Goal: Task Accomplishment & Management: Complete application form

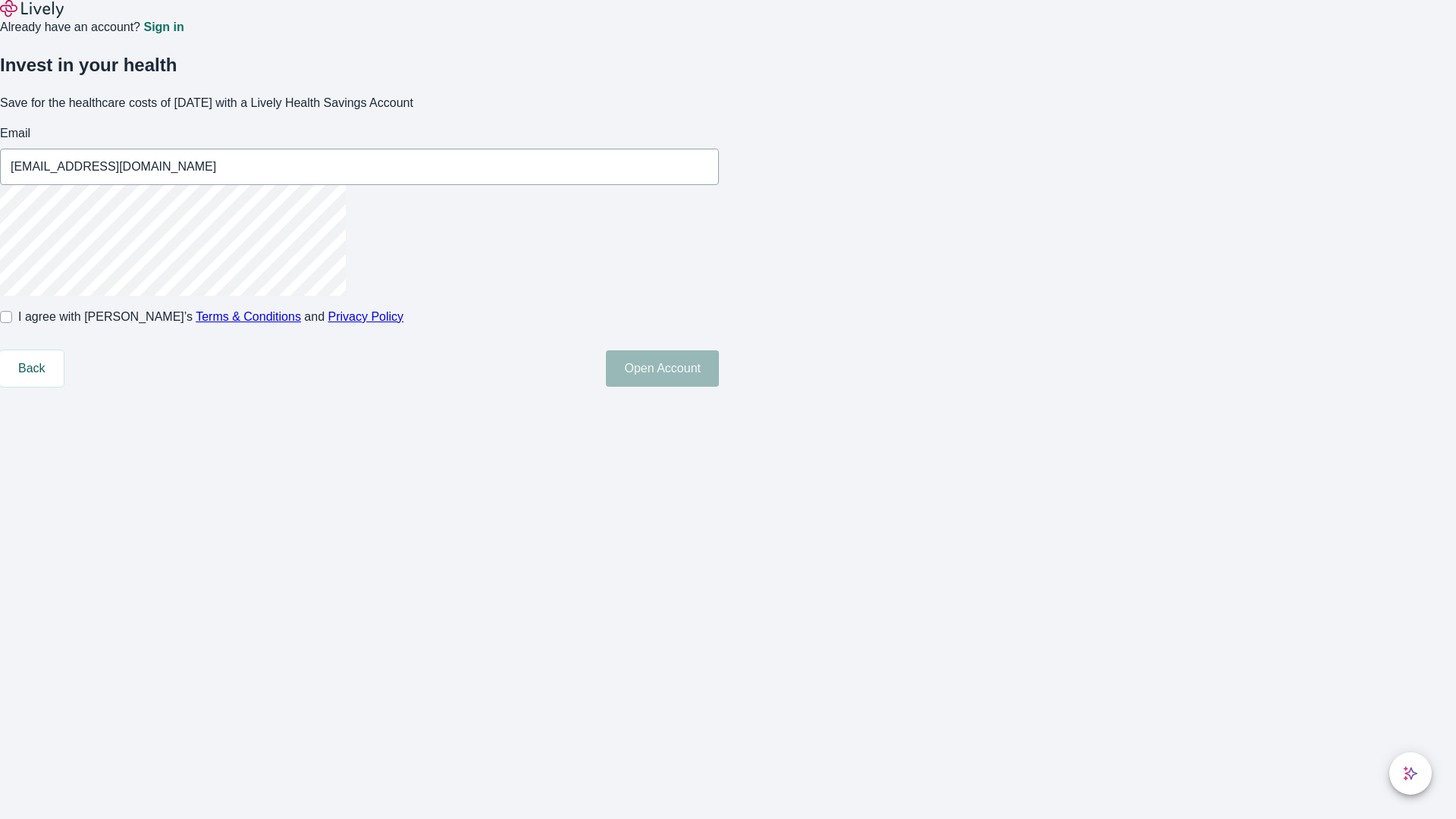
click at [12, 323] on input "I agree with Lively’s Terms & Conditions and Privacy Policy" at bounding box center [6, 317] width 12 height 12
checkbox input "true"
click at [719, 387] on button "Open Account" at bounding box center [662, 368] width 113 height 37
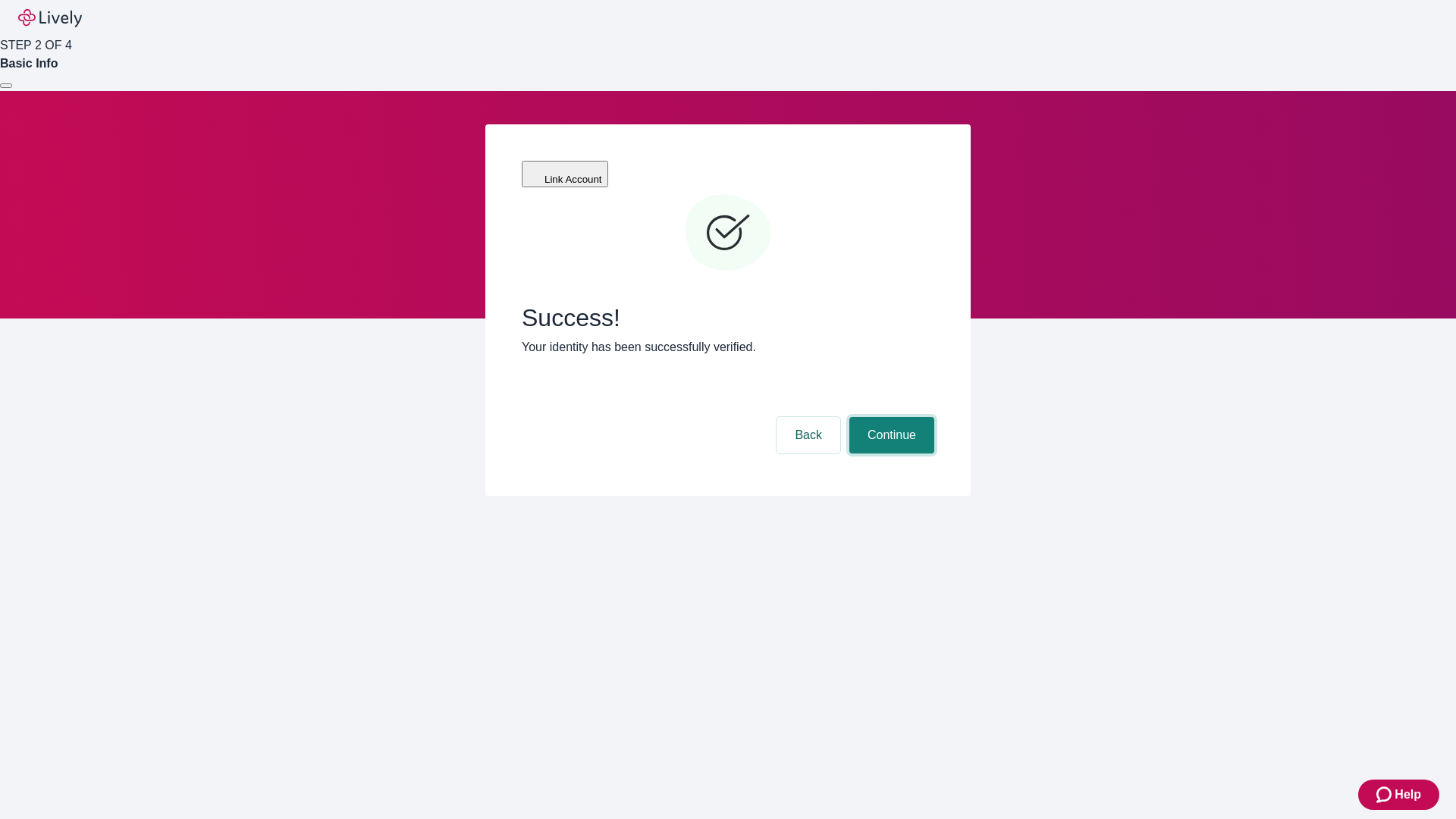
click at [890, 417] on button "Continue" at bounding box center [892, 435] width 85 height 37
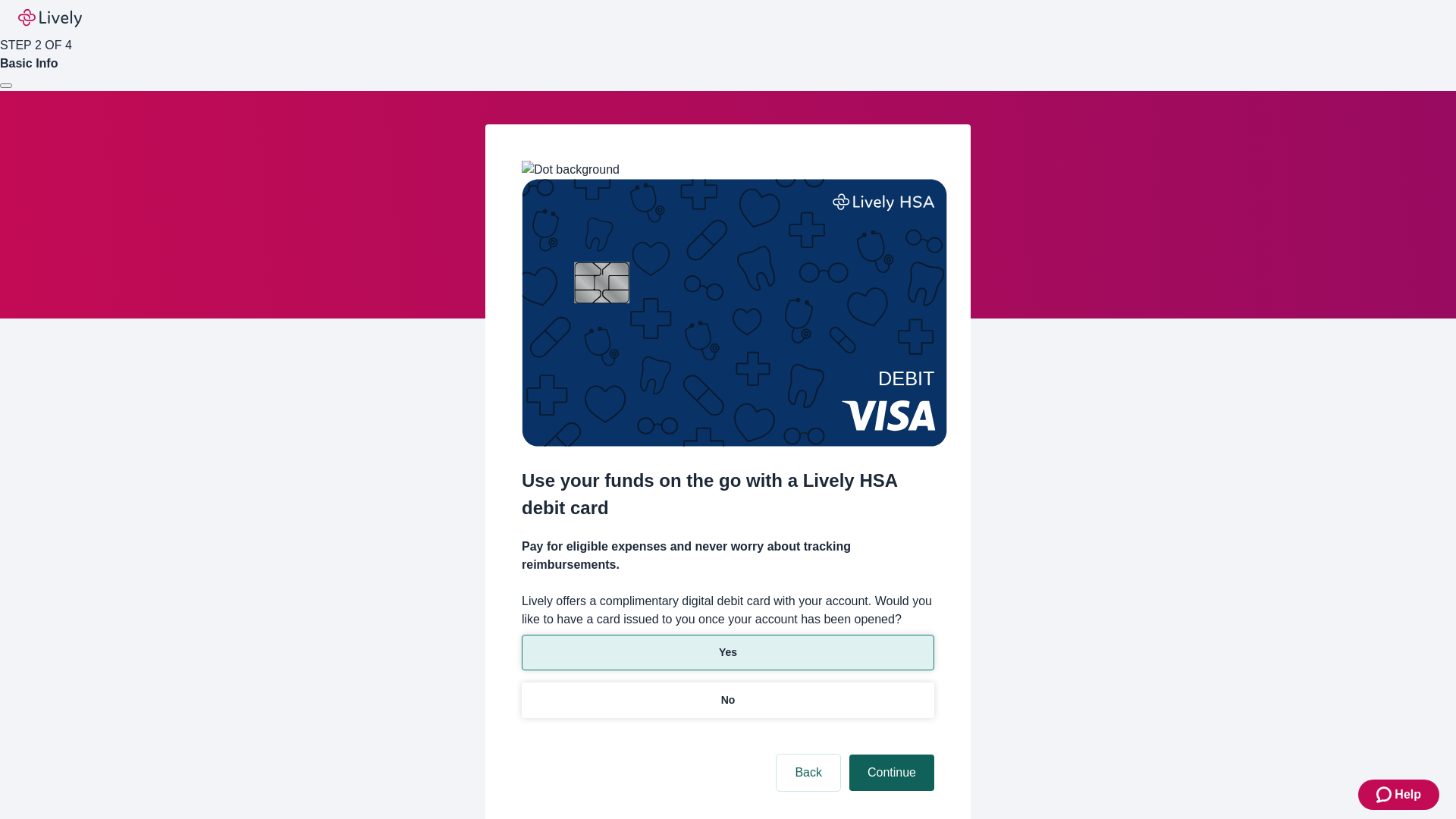
click at [728, 644] on p "Yes" at bounding box center [728, 652] width 18 height 16
click at [890, 754] on button "Continue" at bounding box center [892, 772] width 85 height 37
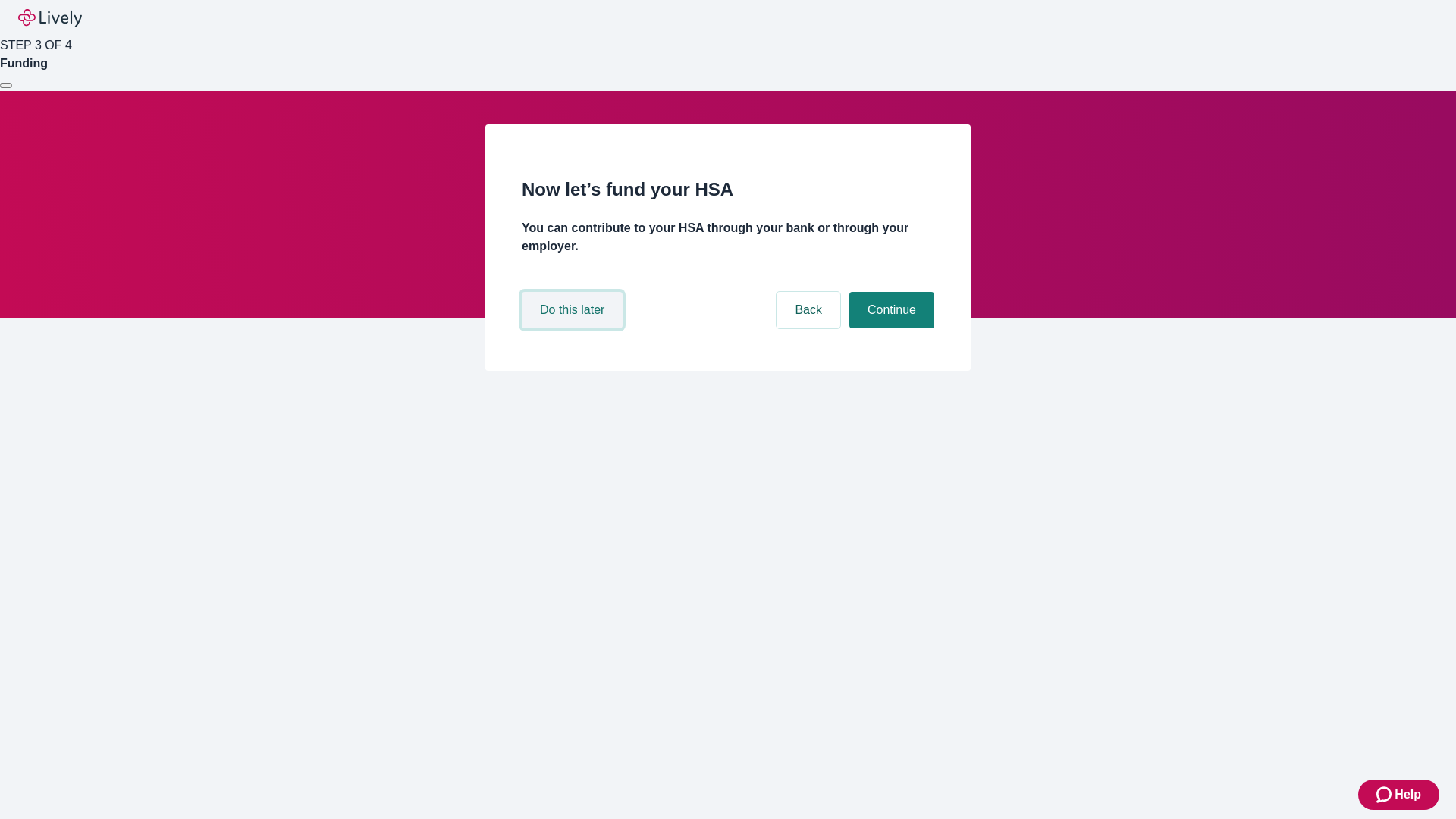
click at [574, 328] on button "Do this later" at bounding box center [572, 309] width 101 height 37
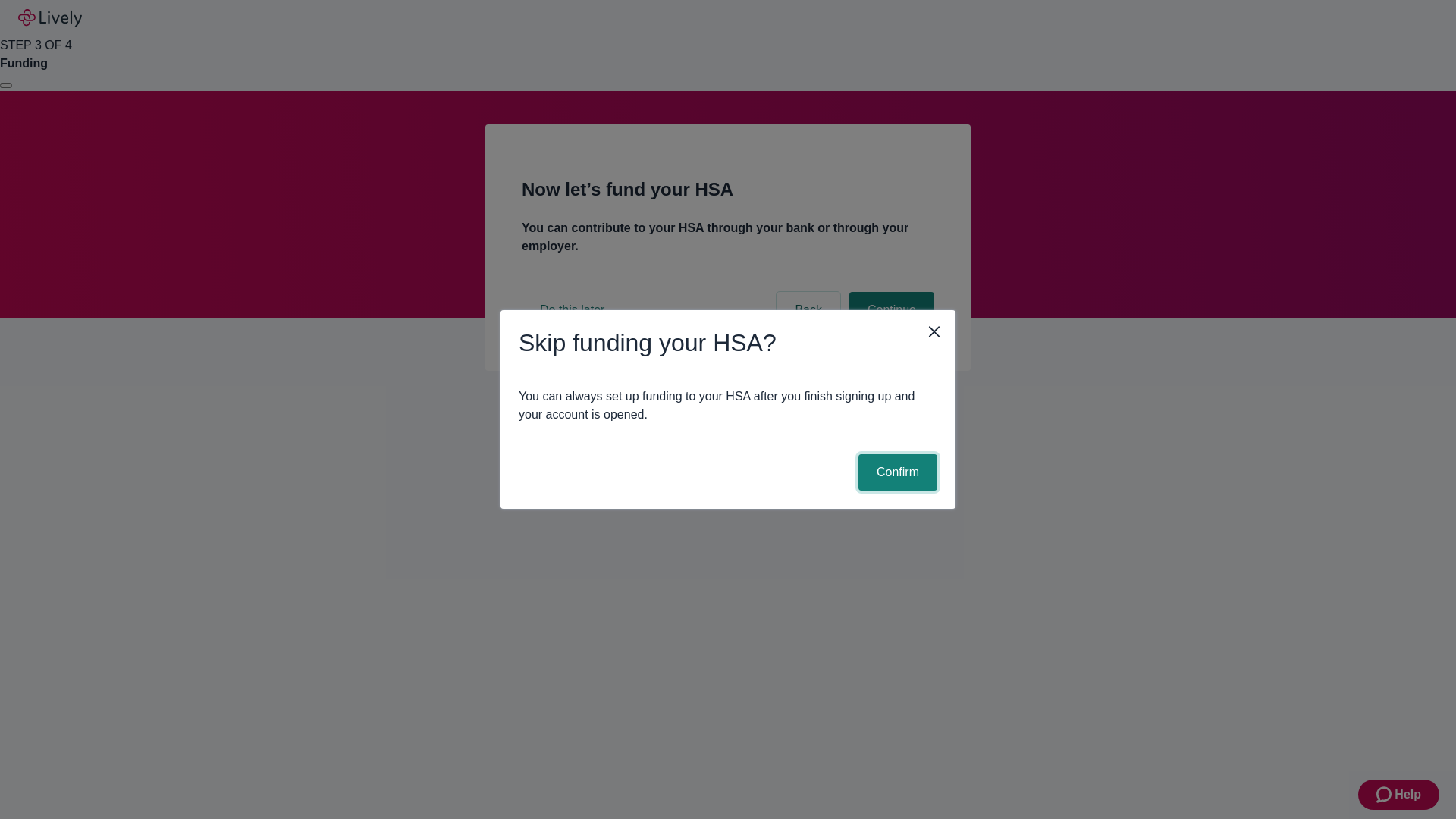
click at [895, 472] on button "Confirm" at bounding box center [898, 471] width 78 height 37
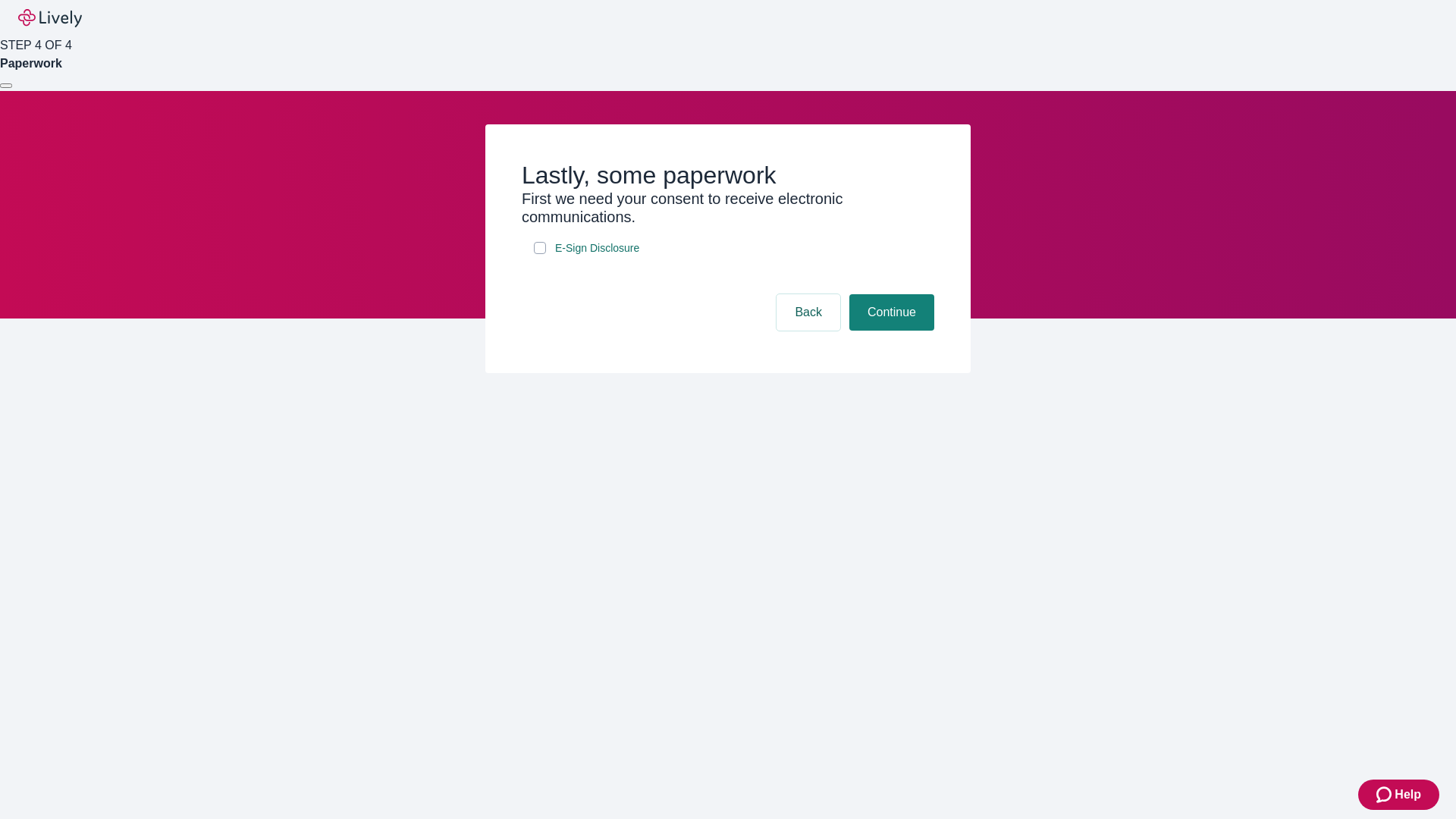
click at [540, 254] on input "E-Sign Disclosure" at bounding box center [540, 248] width 12 height 12
checkbox input "true"
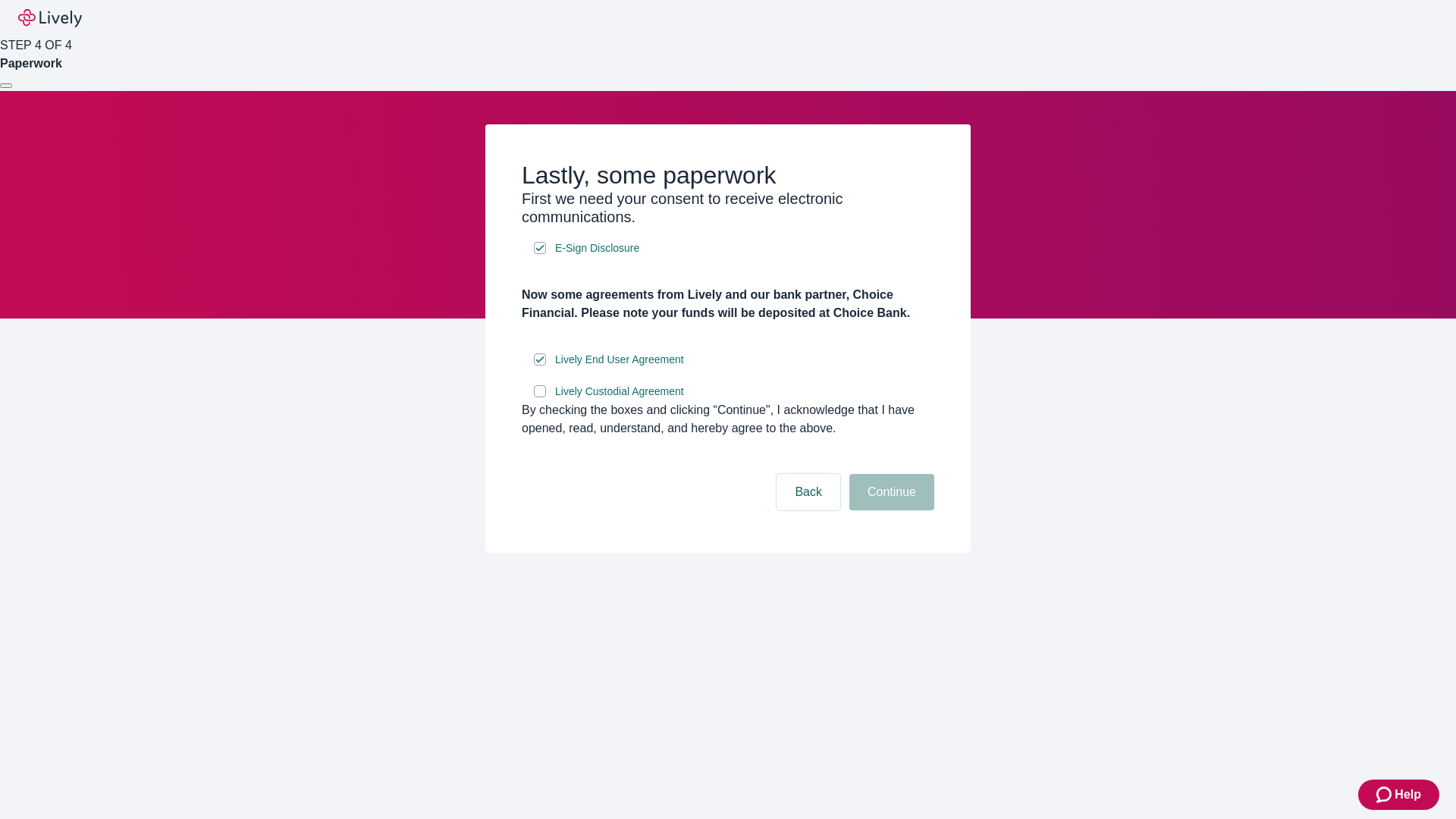
click at [540, 397] on input "Lively Custodial Agreement" at bounding box center [540, 391] width 12 height 12
checkbox input "true"
click at [890, 510] on button "Continue" at bounding box center [892, 492] width 85 height 37
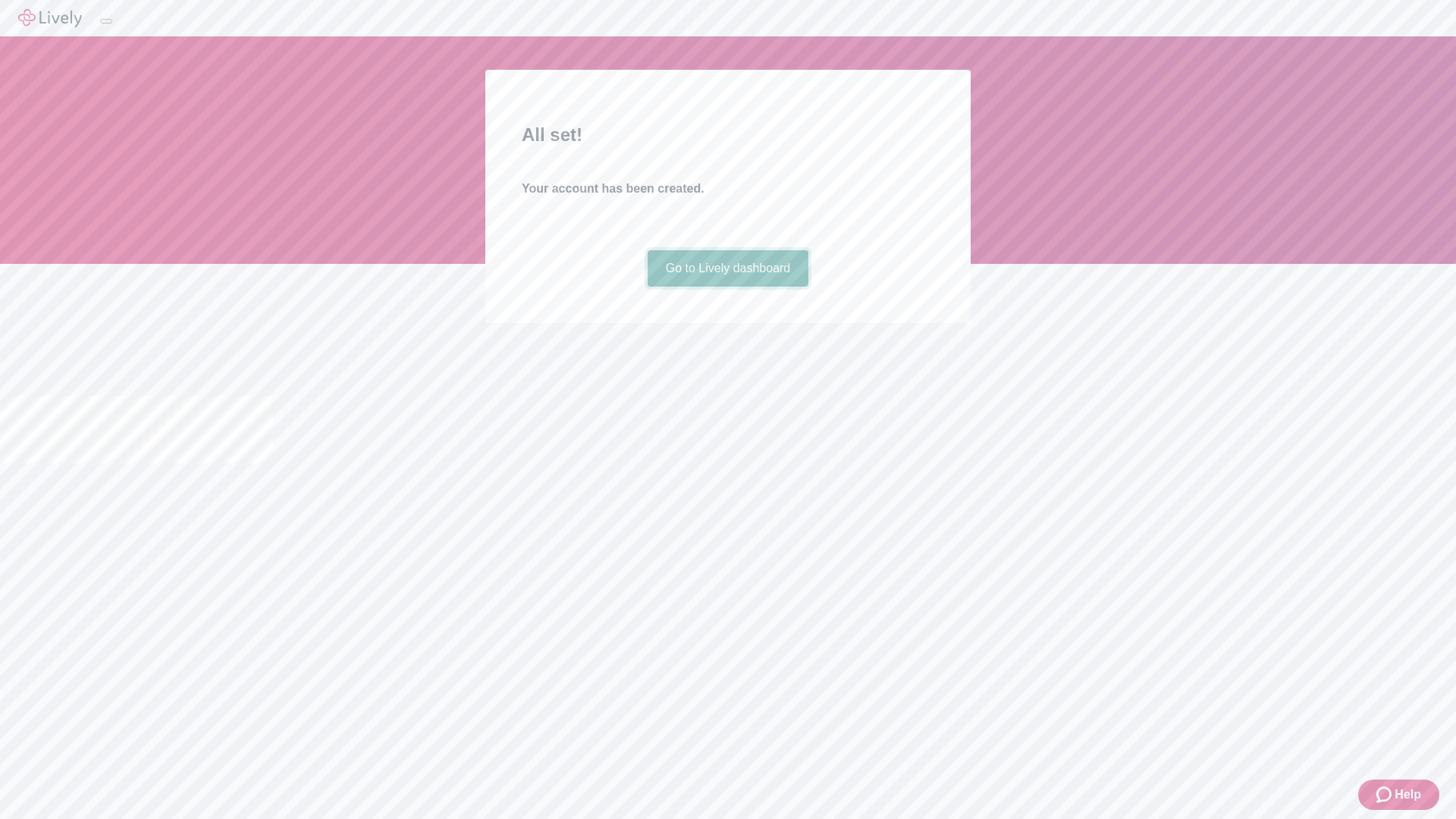
click at [728, 286] on link "Go to Lively dashboard" at bounding box center [728, 268] width 161 height 37
